Goal: Find contact information: Find contact information

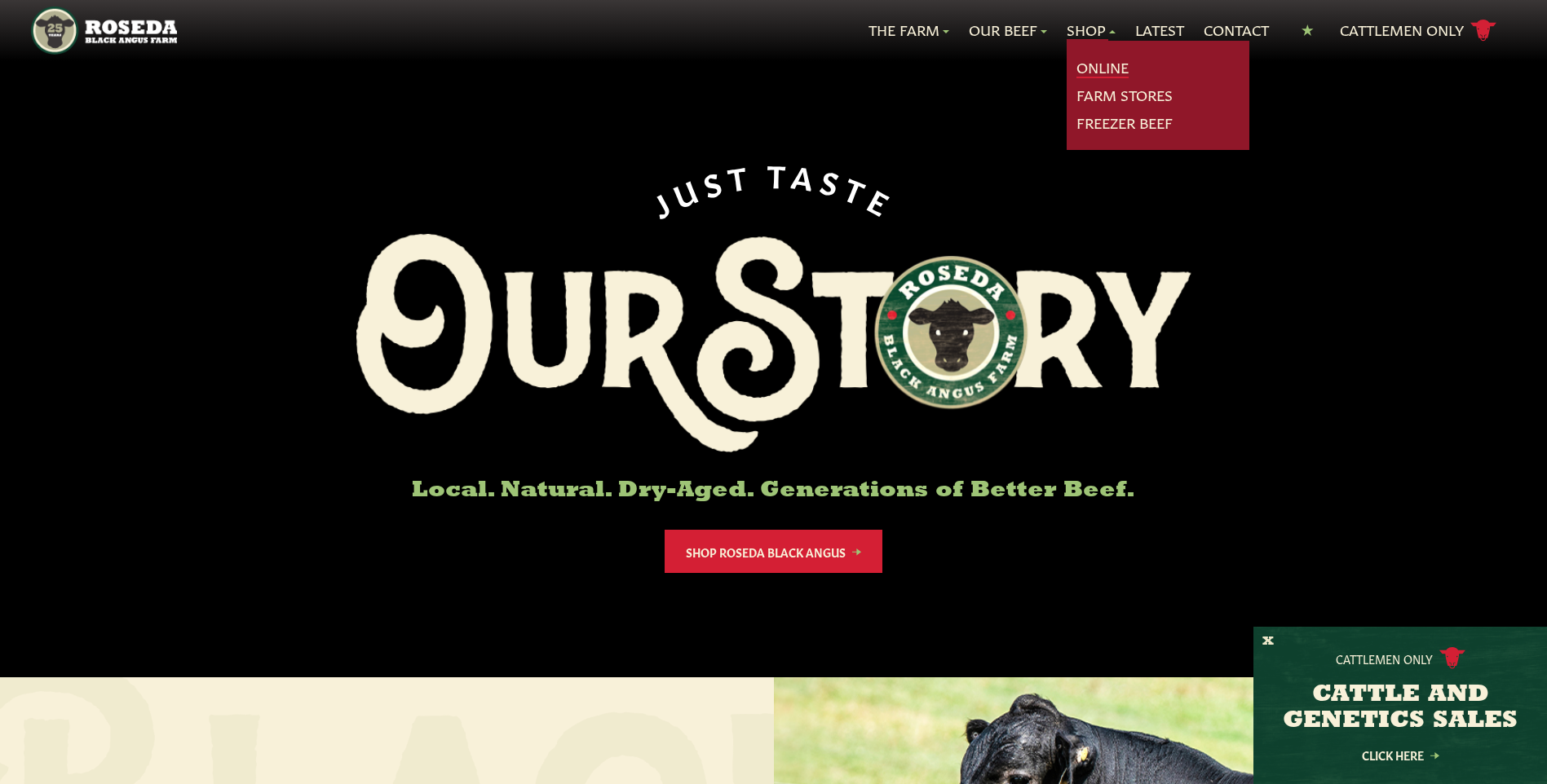
click at [1092, 69] on link "Online" at bounding box center [1103, 68] width 52 height 21
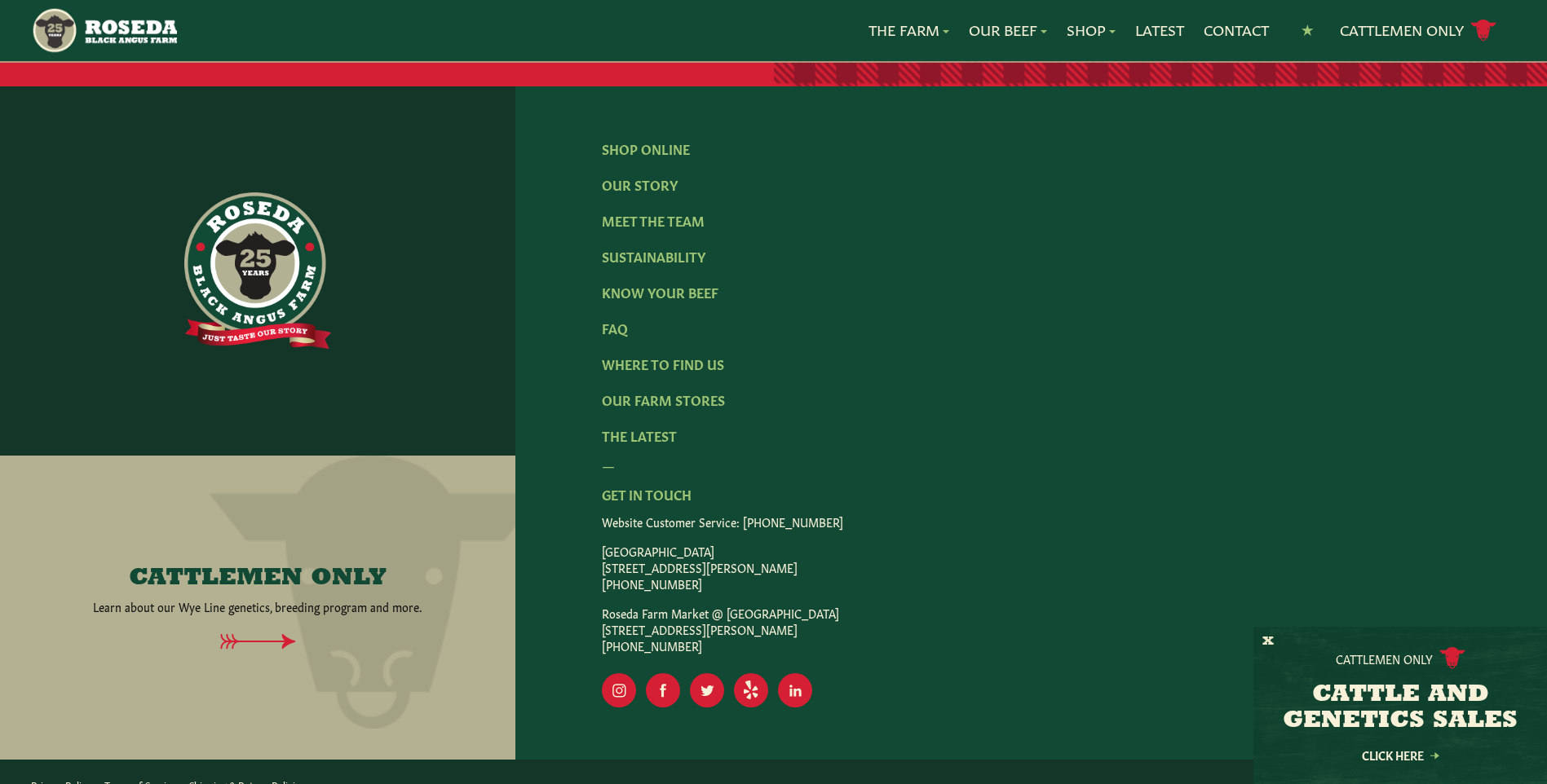
scroll to position [2635, 0]
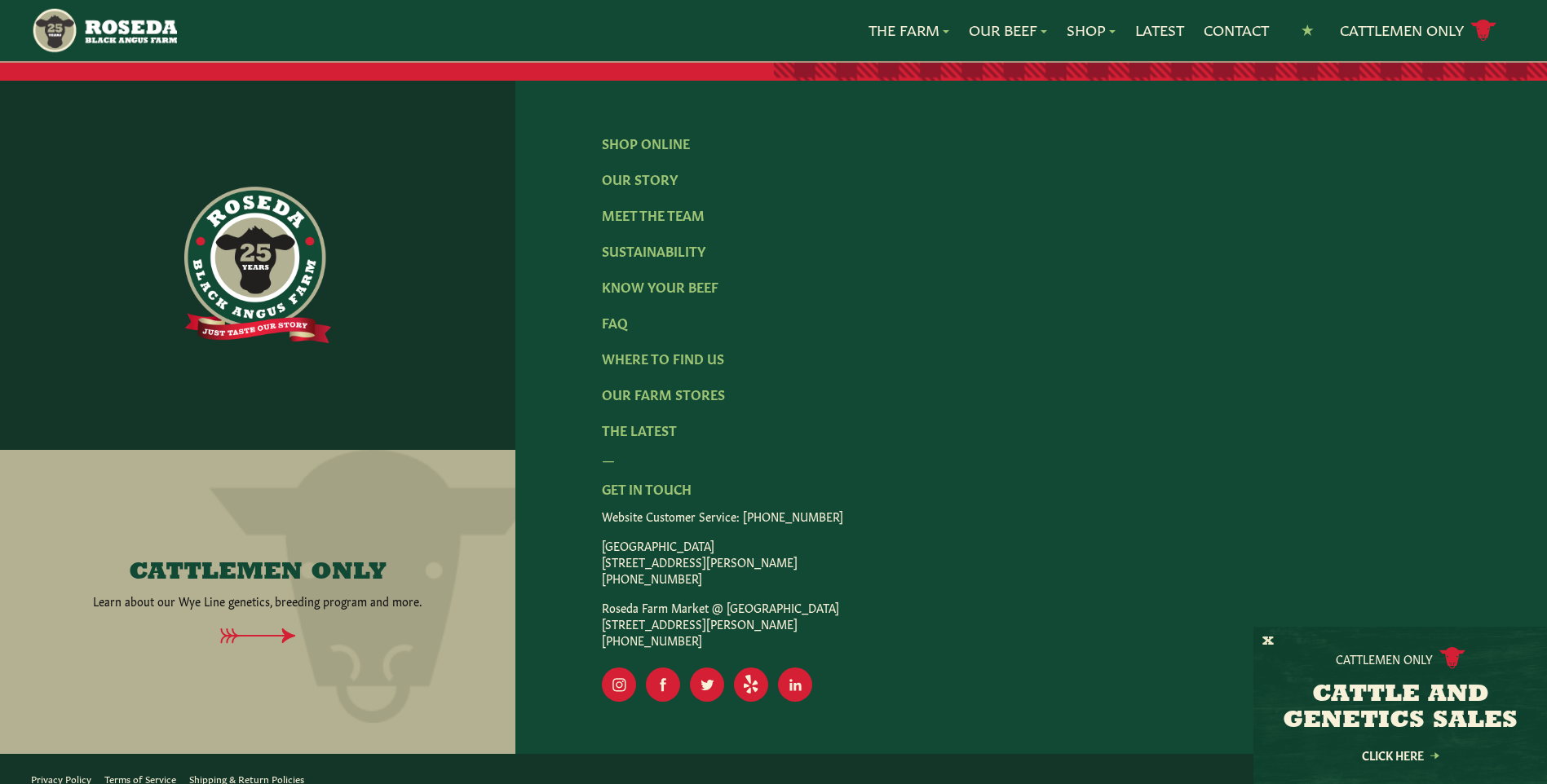
drag, startPoint x: 601, startPoint y: 547, endPoint x: 790, endPoint y: 547, distance: 189.0
click at [790, 547] on p "[GEOGRAPHIC_DATA] [STREET_ADDRESS][PERSON_NAME] [PHONE_NUMBER]" at bounding box center [1032, 562] width 860 height 49
copy p "[STREET_ADDRESS][PERSON_NAME]"
drag, startPoint x: 599, startPoint y: 605, endPoint x: 828, endPoint y: 604, distance: 229.0
click at [828, 604] on div "Shop Online Our Story Meet The Team Sustainability Know Your Beef FAQ Where To …" at bounding box center [1031, 418] width 1032 height 673
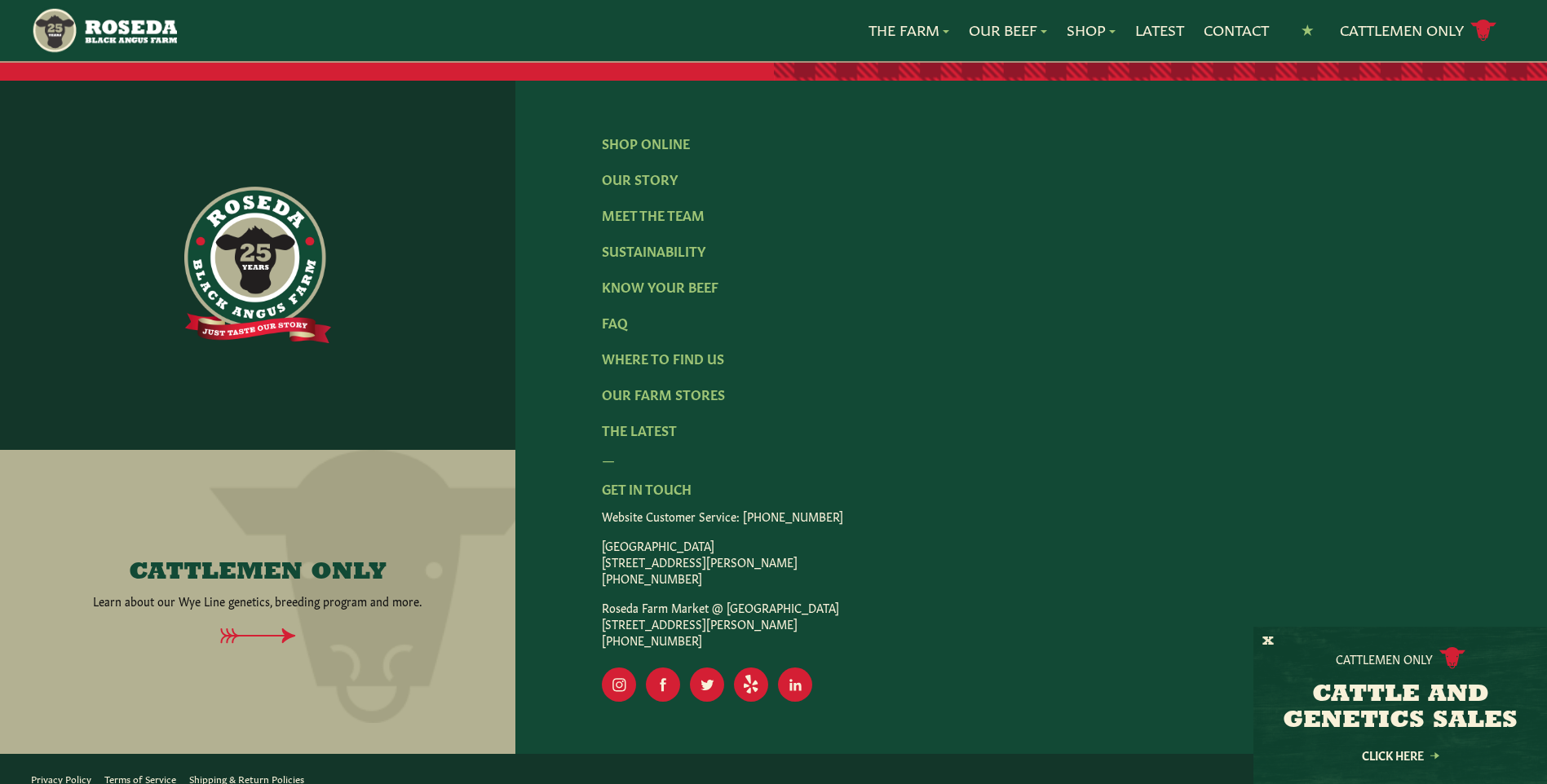
drag, startPoint x: 828, startPoint y: 604, endPoint x: 717, endPoint y: 609, distance: 111.1
copy p "[STREET_ADDRESS][PERSON_NAME]"
